Goal: Check status

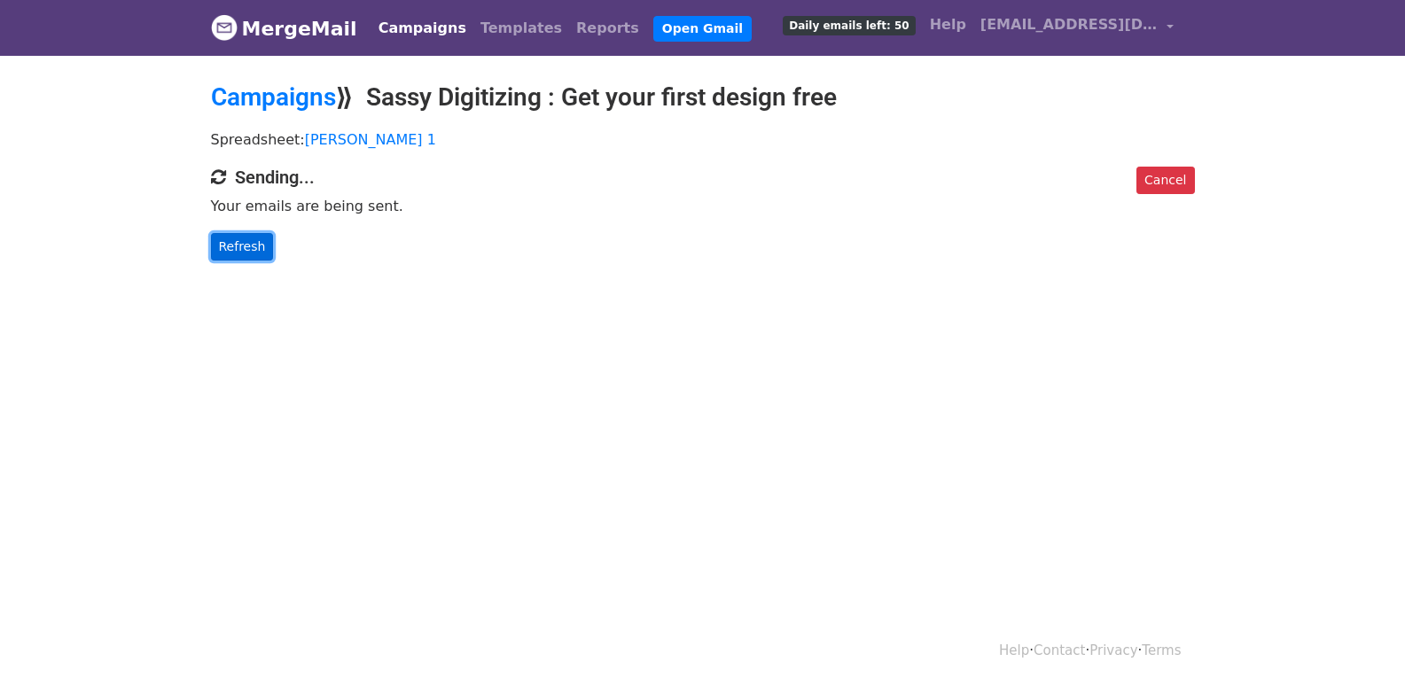
click at [233, 254] on link "Refresh" at bounding box center [242, 246] width 63 height 27
